Goal: Task Accomplishment & Management: Use online tool/utility

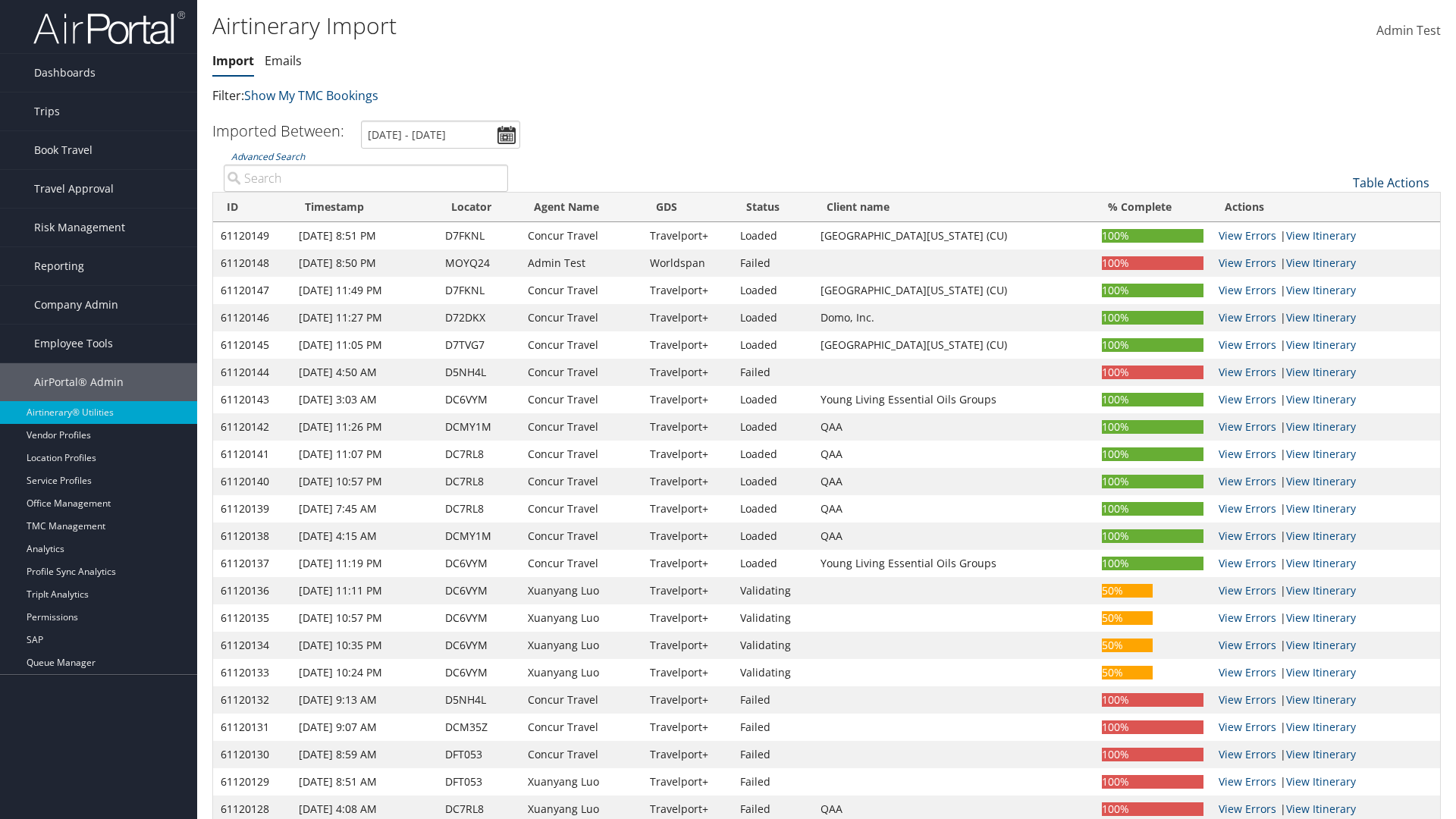
click at [1391, 183] on link "Table Actions" at bounding box center [1391, 183] width 76 height 16
click at [1340, 206] on link "Refresh" at bounding box center [1340, 206] width 199 height 26
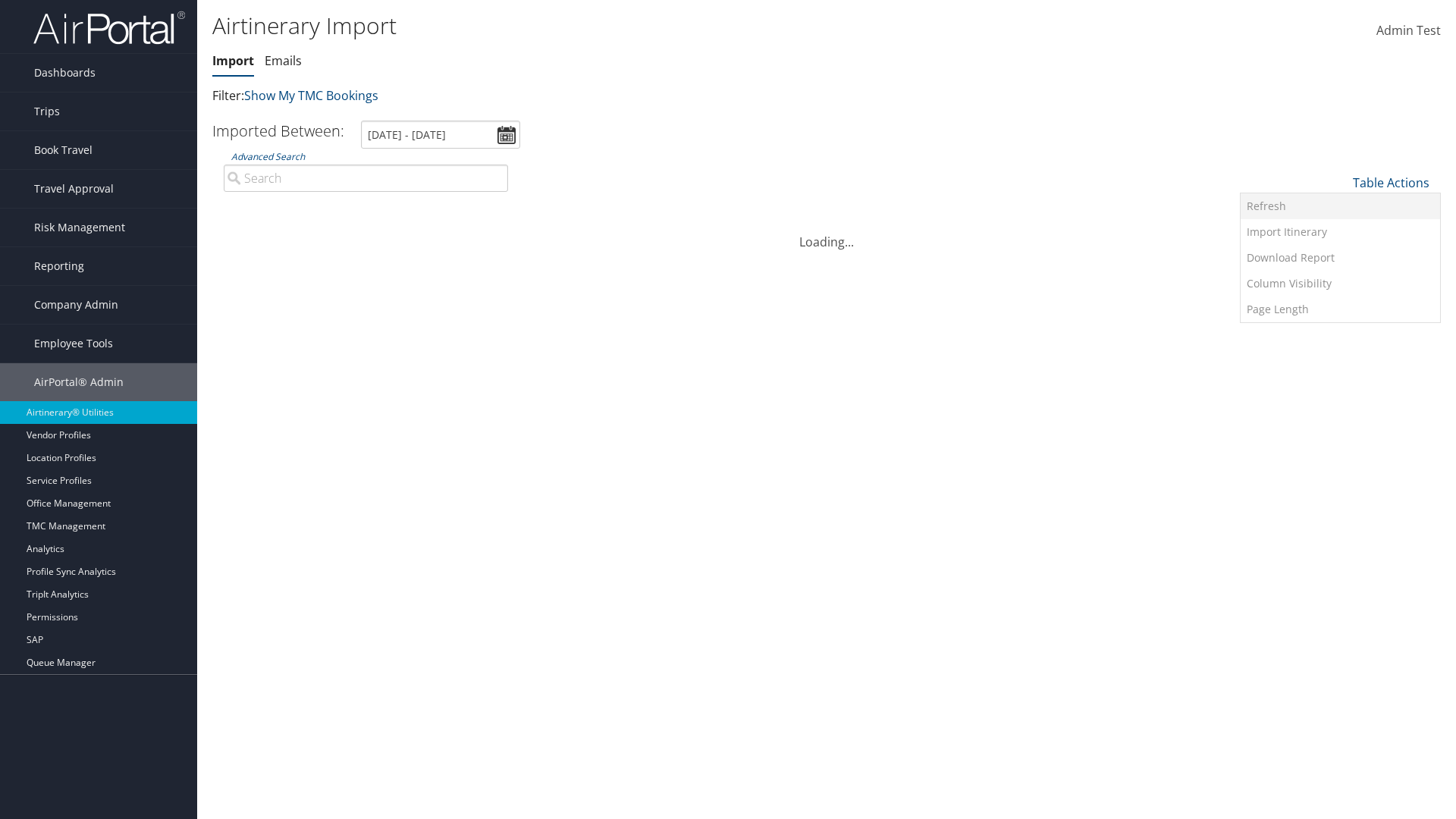
scroll to position [150, 0]
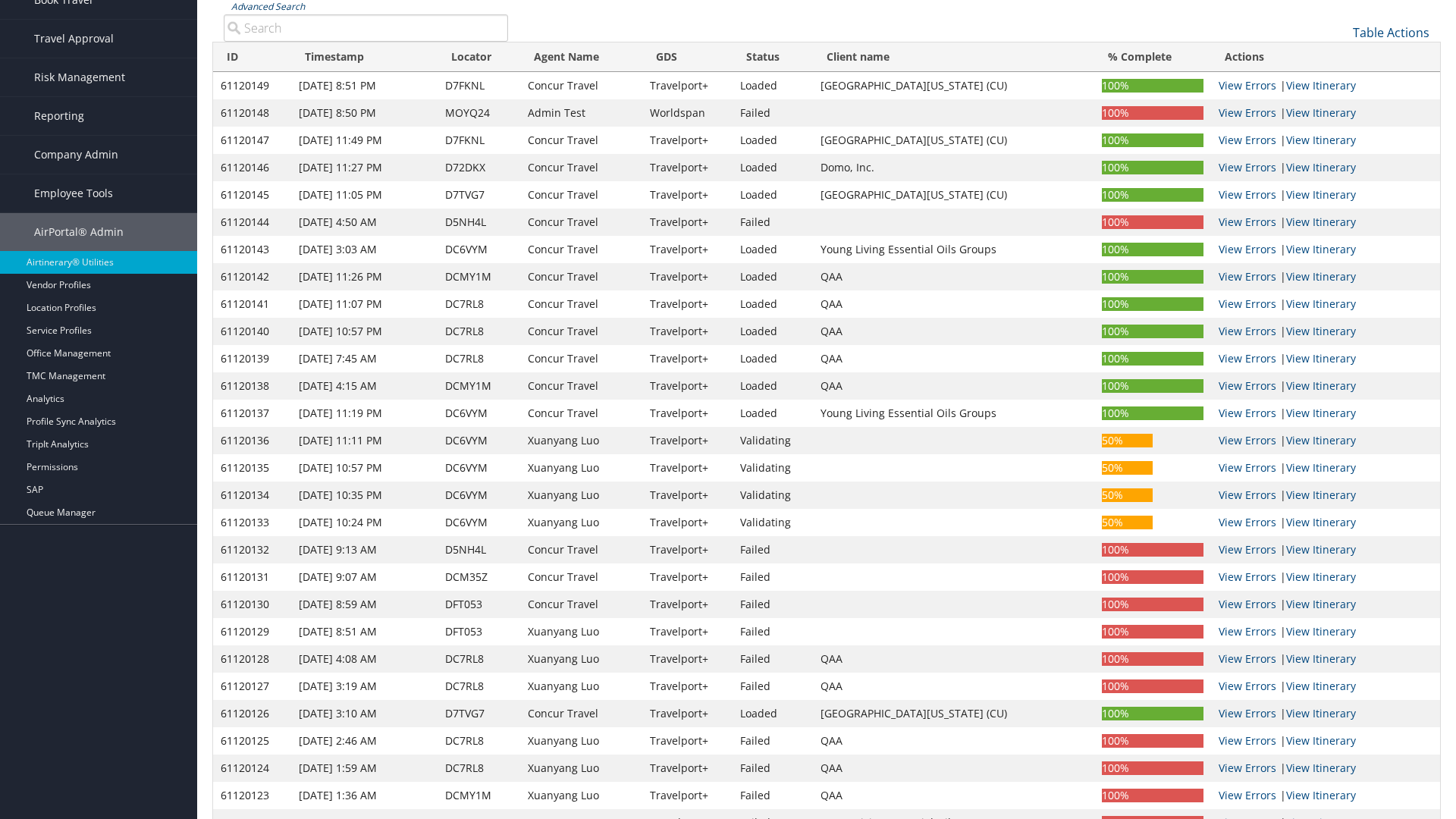
click at [267, 6] on link "Advanced Search" at bounding box center [267, 6] width 74 height 13
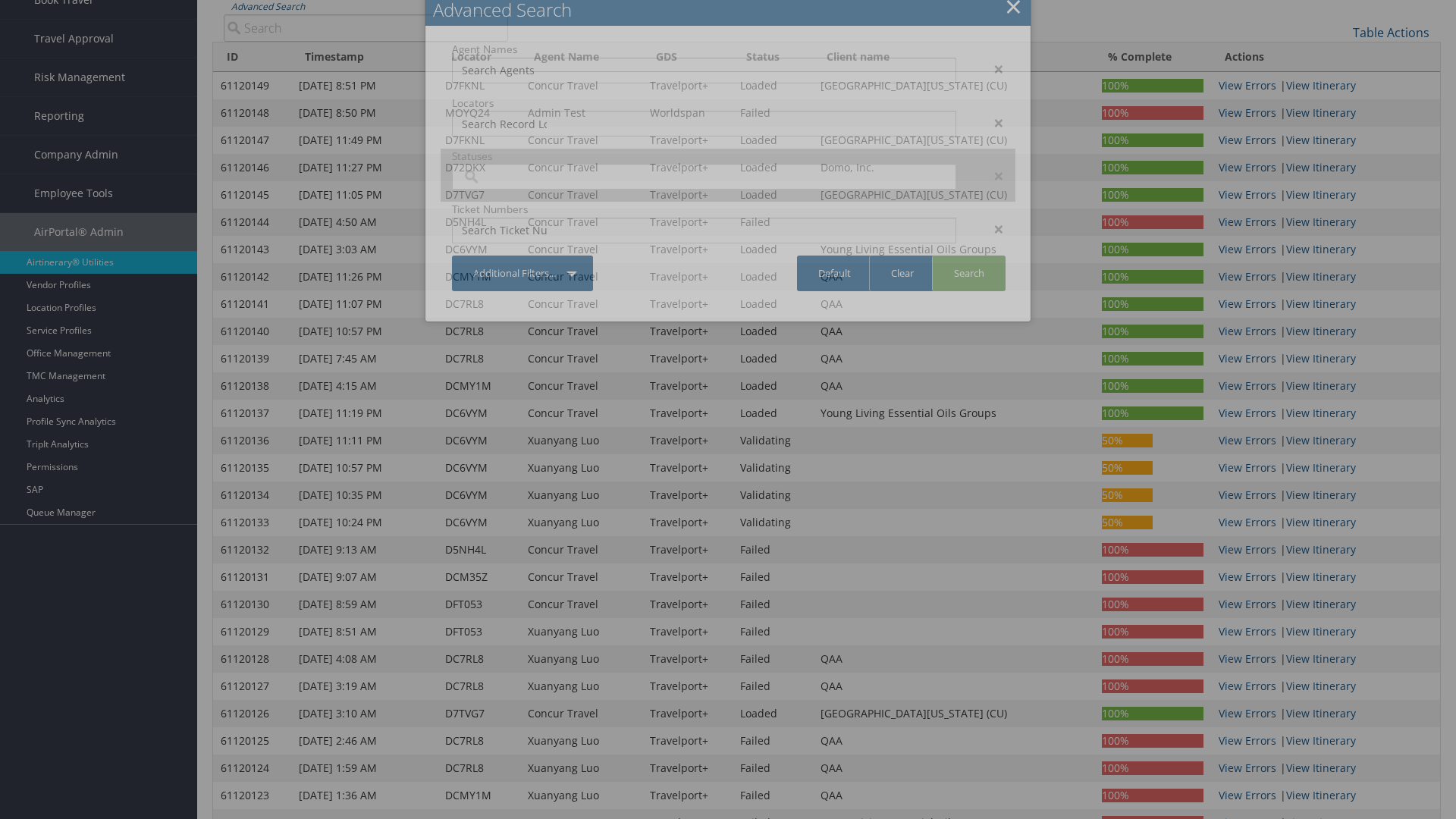
click at [505, 169] on input "search" at bounding box center [505, 177] width 85 height 16
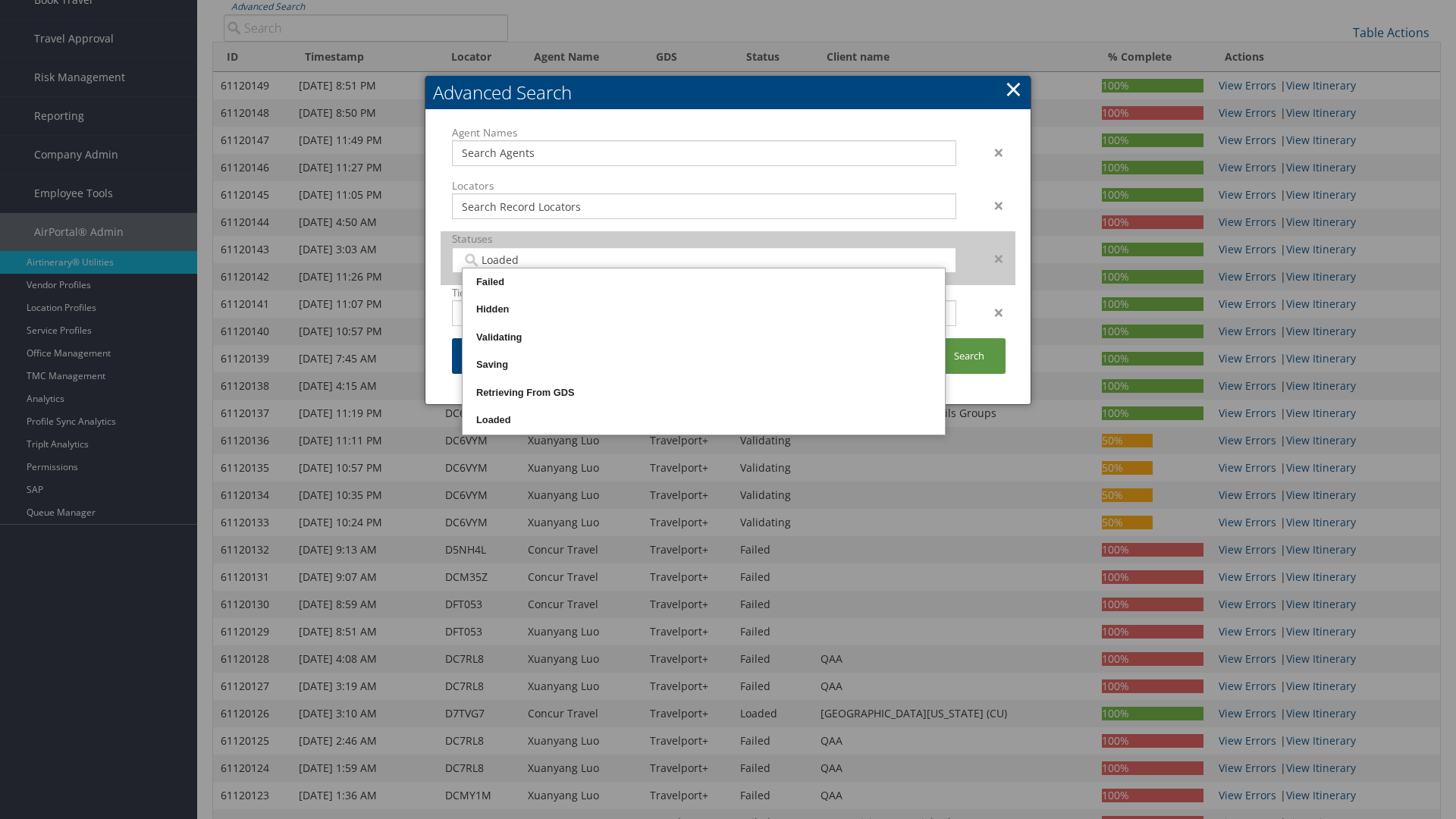
scroll to position [303, 0]
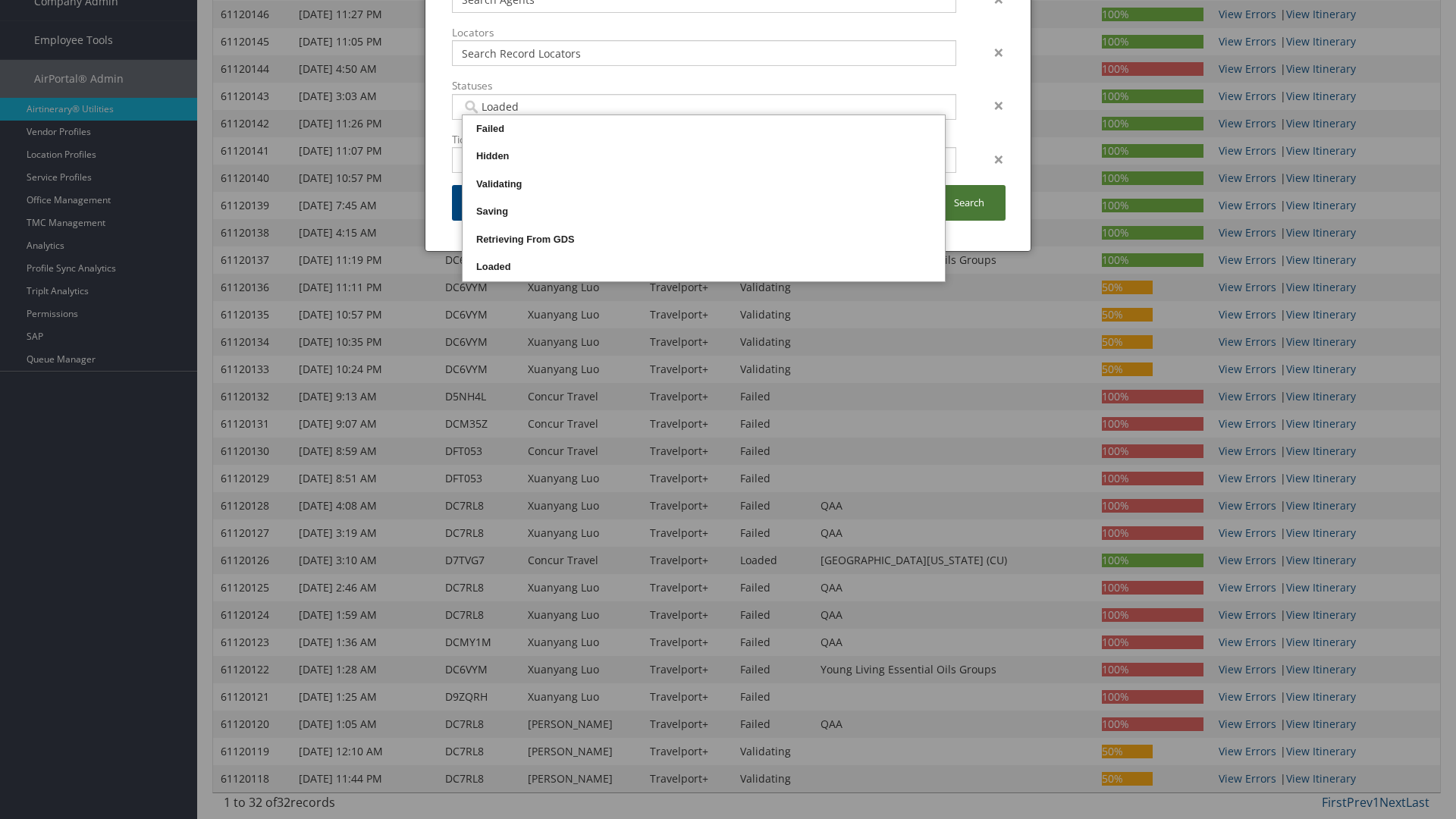
type input "Loaded"
click at [969, 203] on link "Search" at bounding box center [969, 203] width 74 height 35
type input "Loaded"
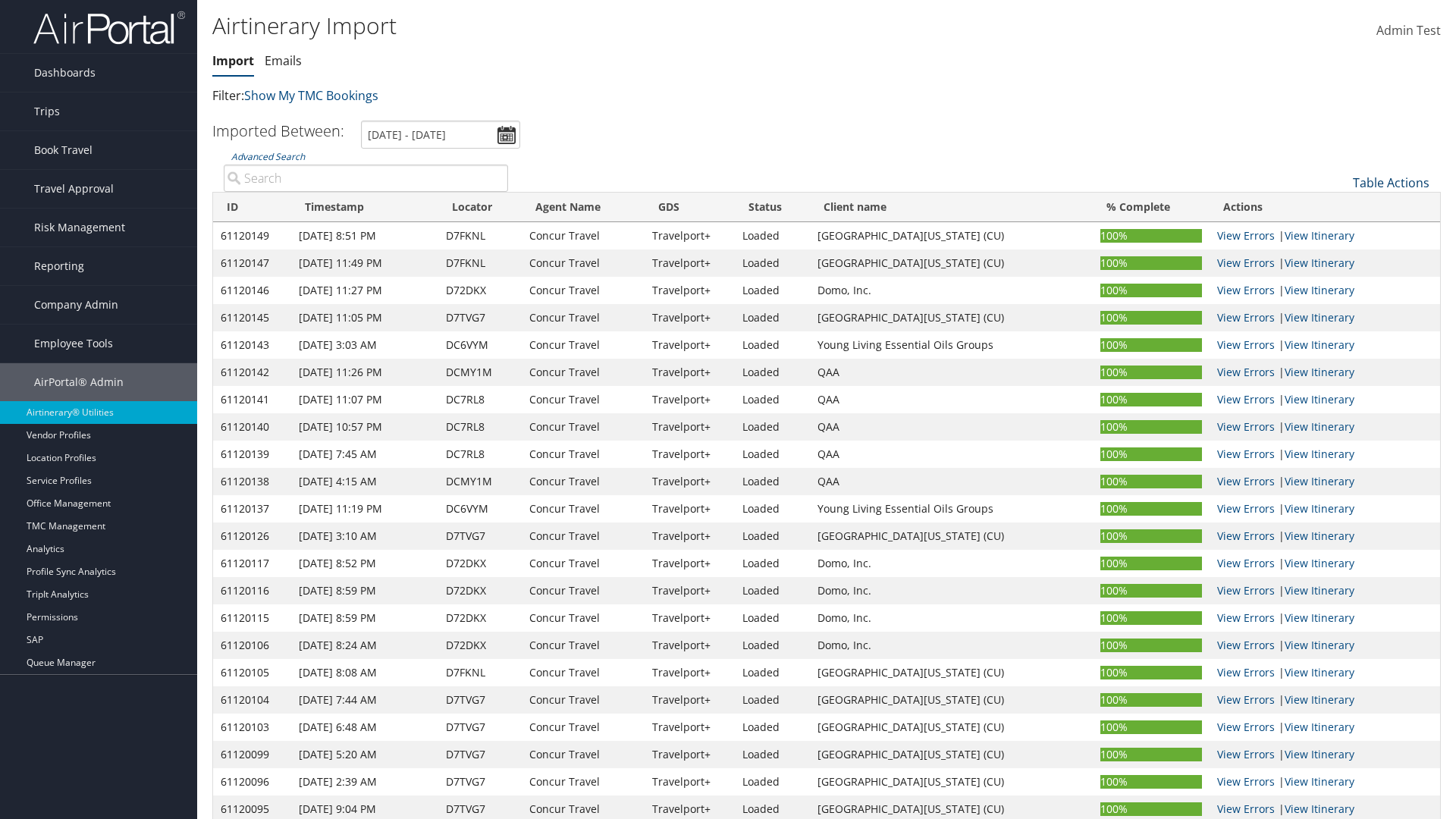
click at [1391, 183] on link "Table Actions" at bounding box center [1391, 183] width 76 height 16
click at [1340, 232] on link "Import Itinerary" at bounding box center [1340, 232] width 199 height 26
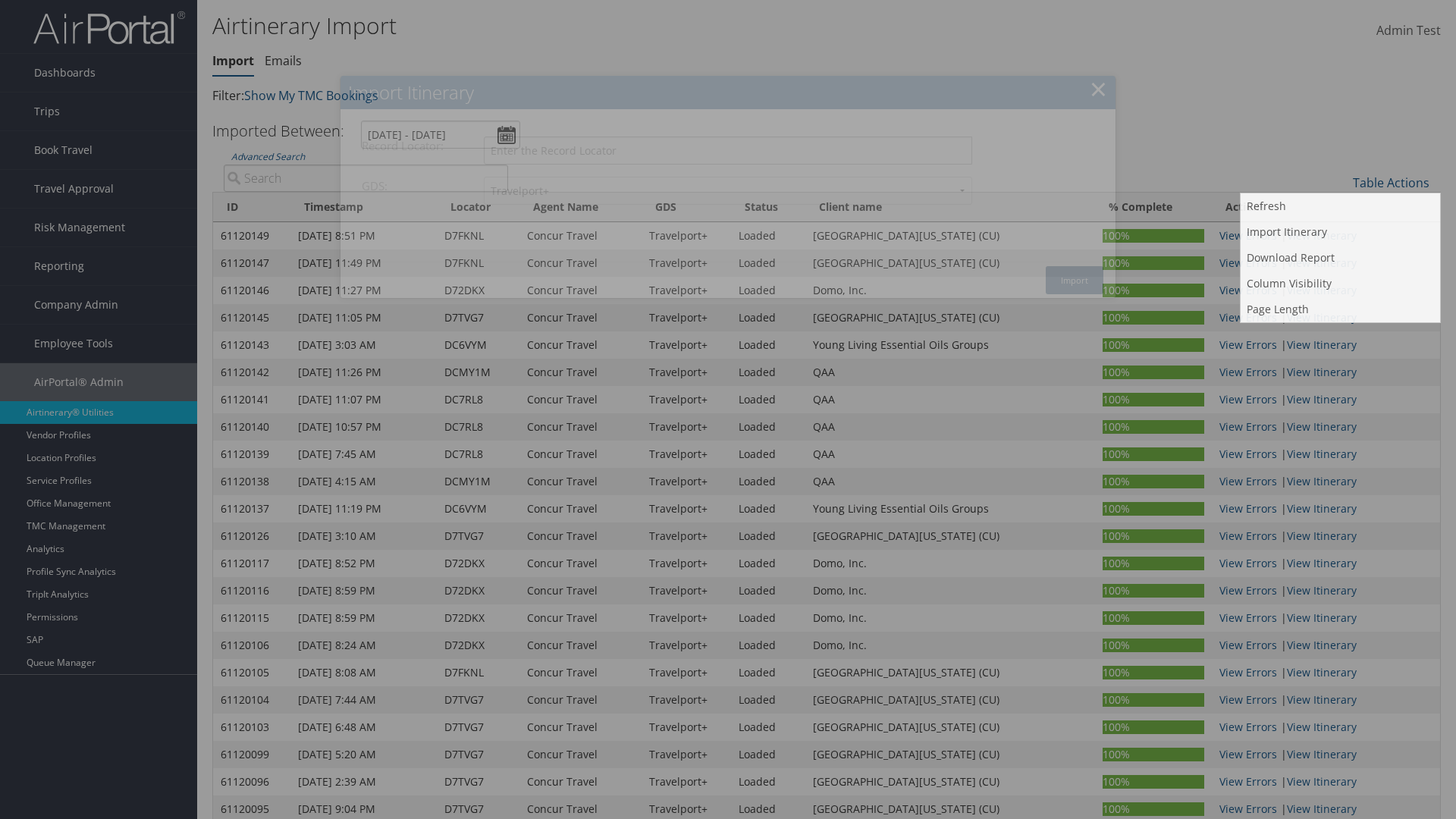
click at [728, 150] on input "Record Locator:" at bounding box center [728, 151] width 488 height 28
type input "D7FKNL"
click at [1075, 280] on button "Import" at bounding box center [1074, 281] width 58 height 28
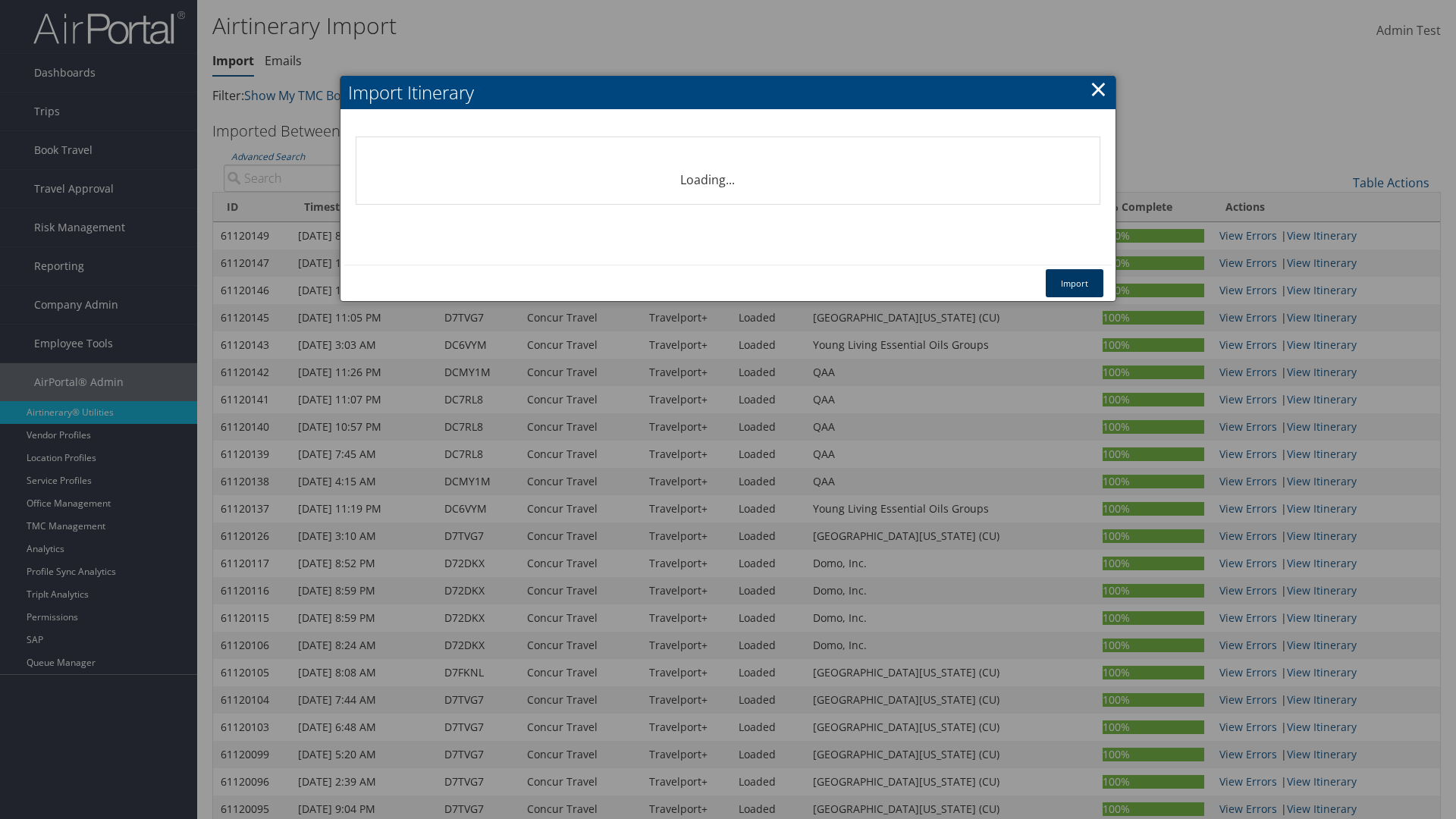
select select "1P"
